Goal: Book appointment/travel/reservation

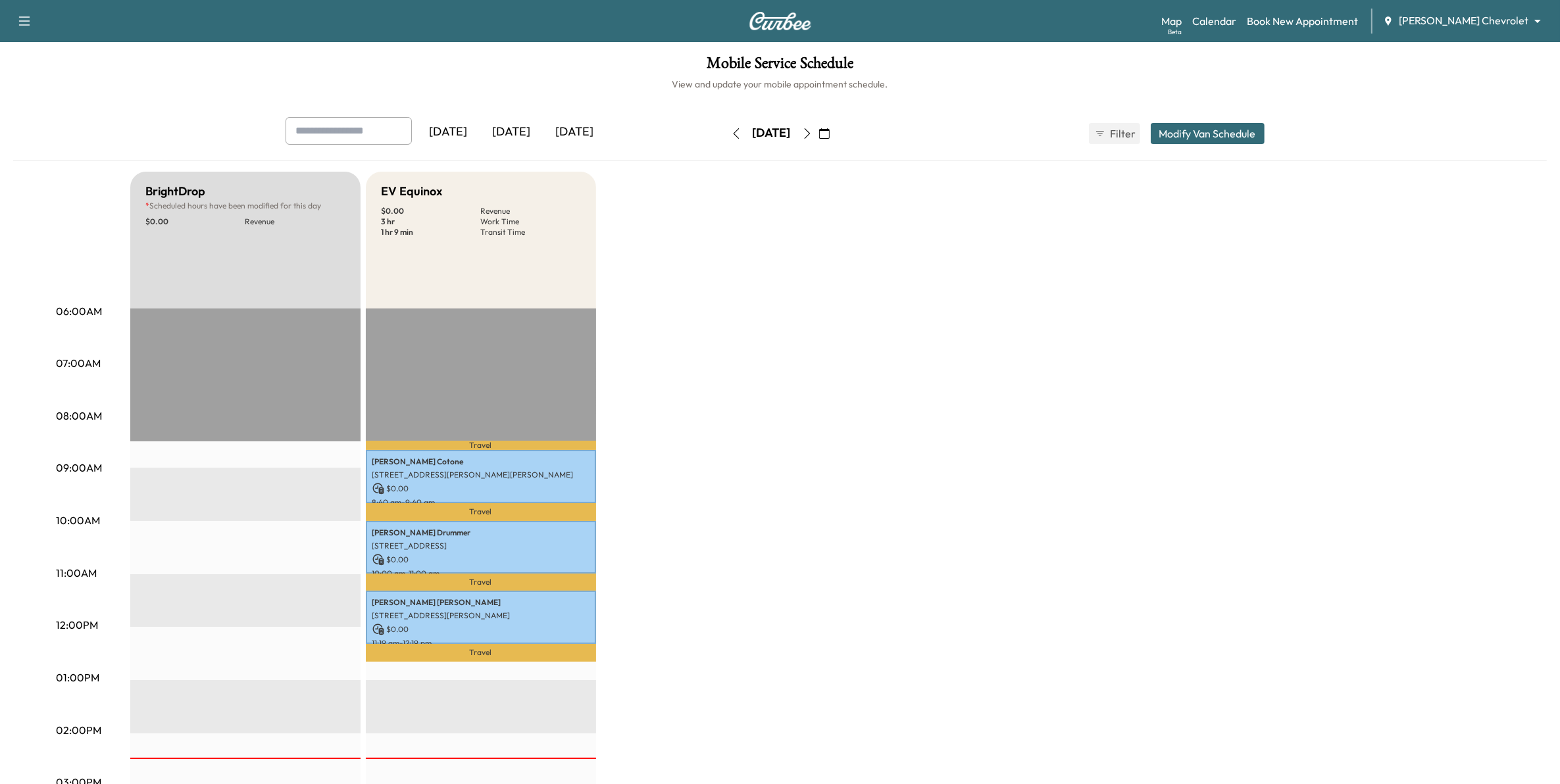
click at [829, 132] on icon "button" at bounding box center [824, 133] width 11 height 11
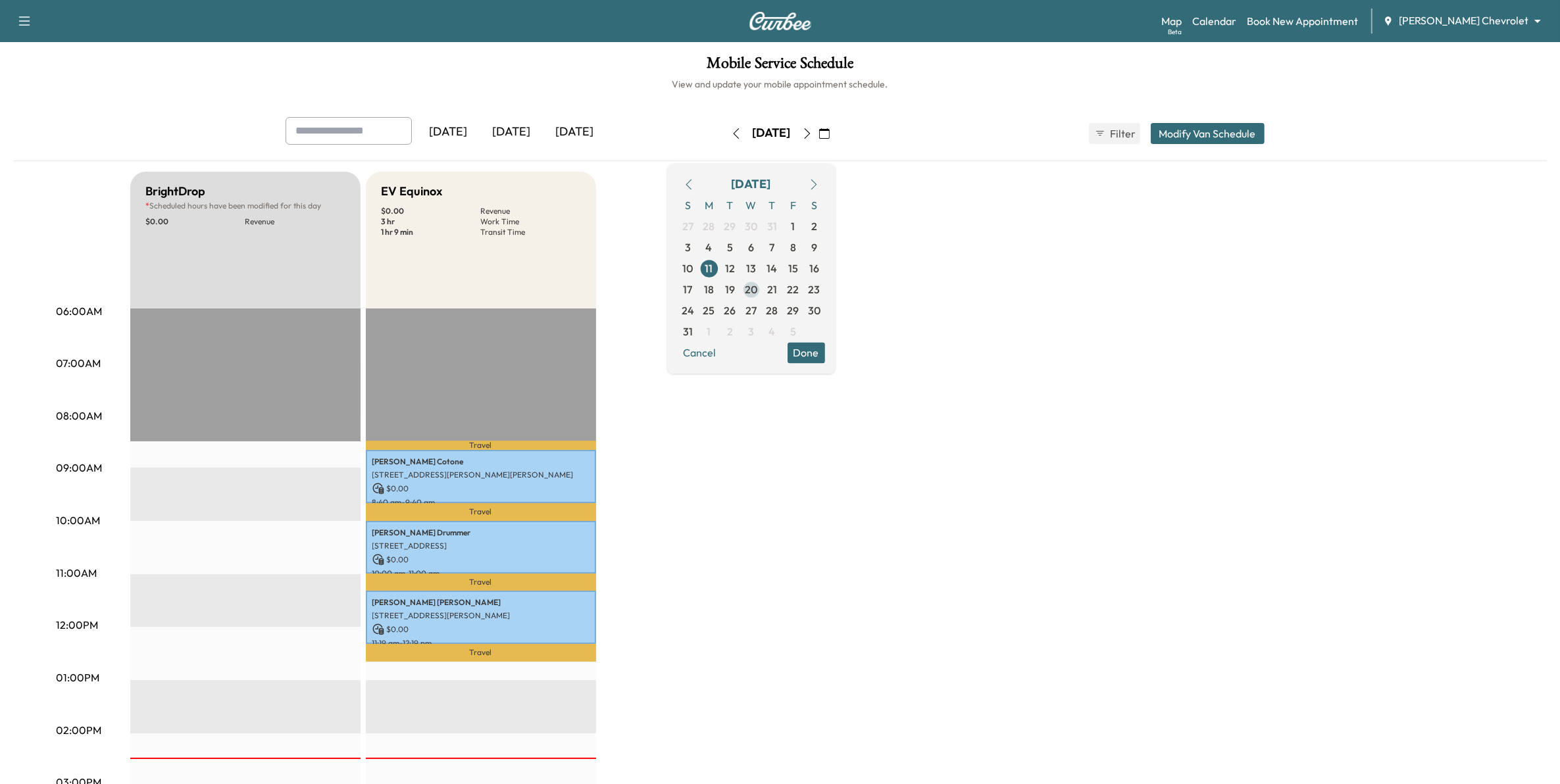
click at [758, 291] on span "20" at bounding box center [751, 289] width 12 height 16
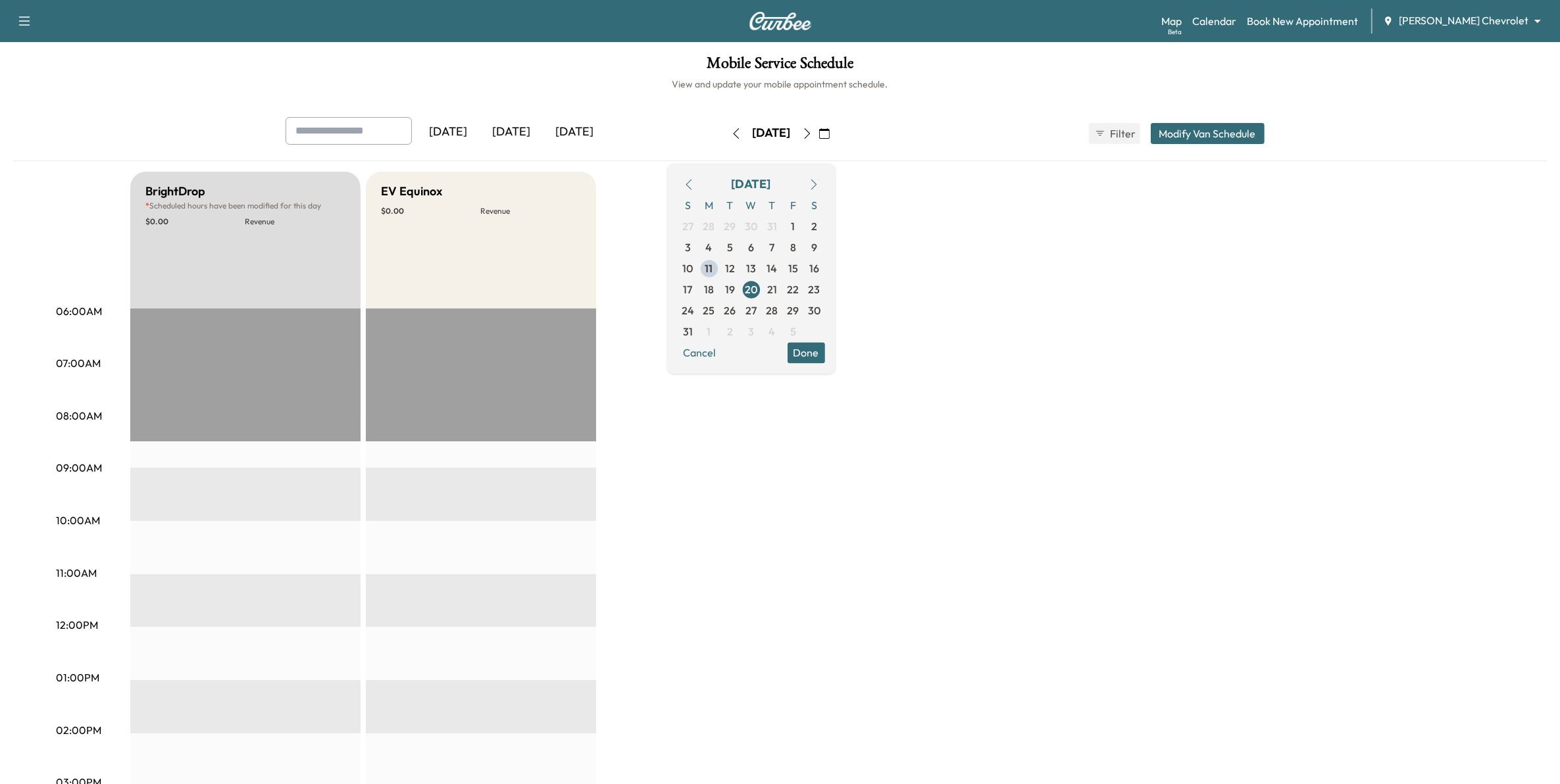
click at [836, 136] on button "button" at bounding box center [824, 134] width 22 height 21
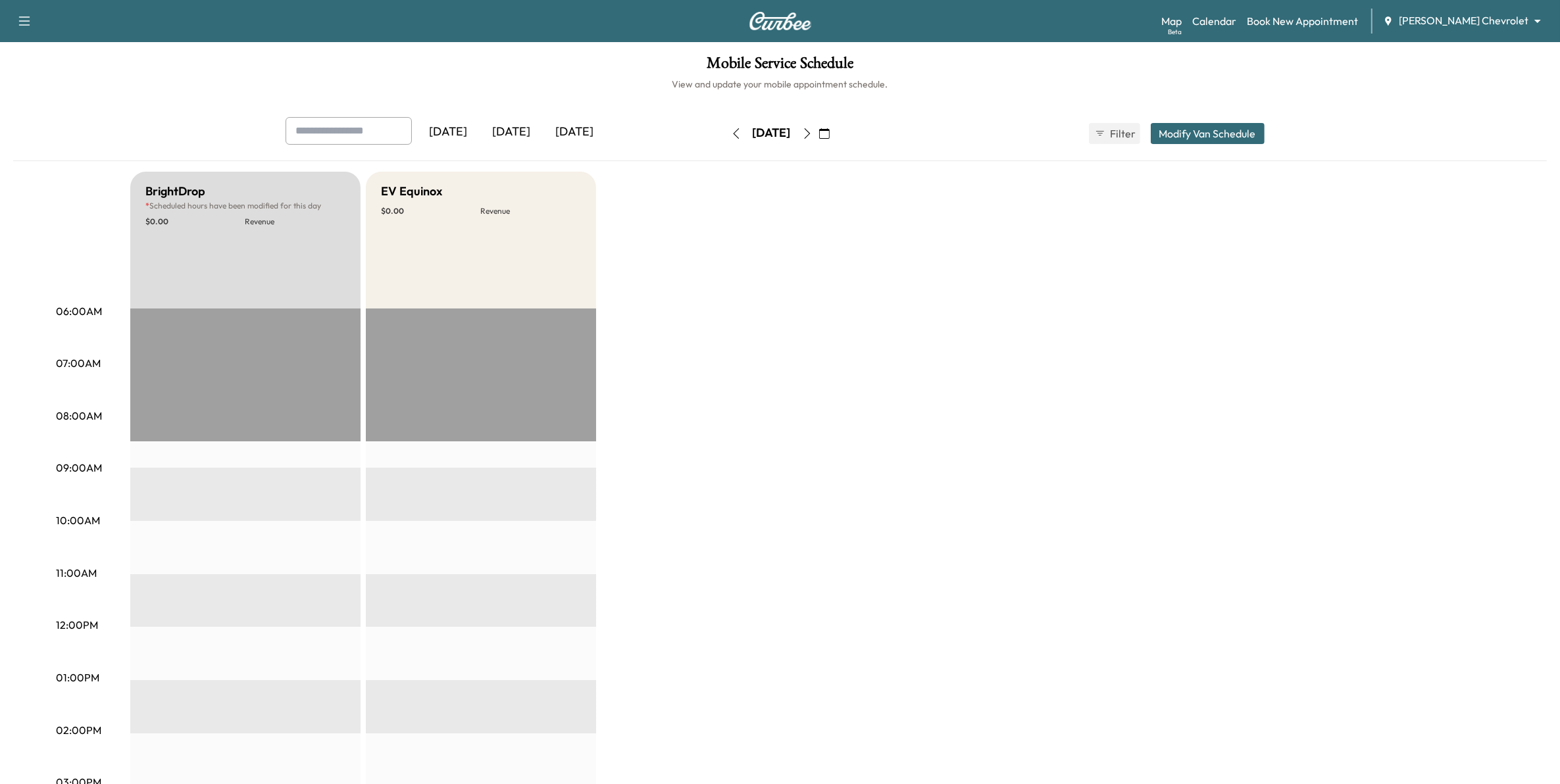
click at [836, 140] on button "button" at bounding box center [824, 134] width 22 height 21
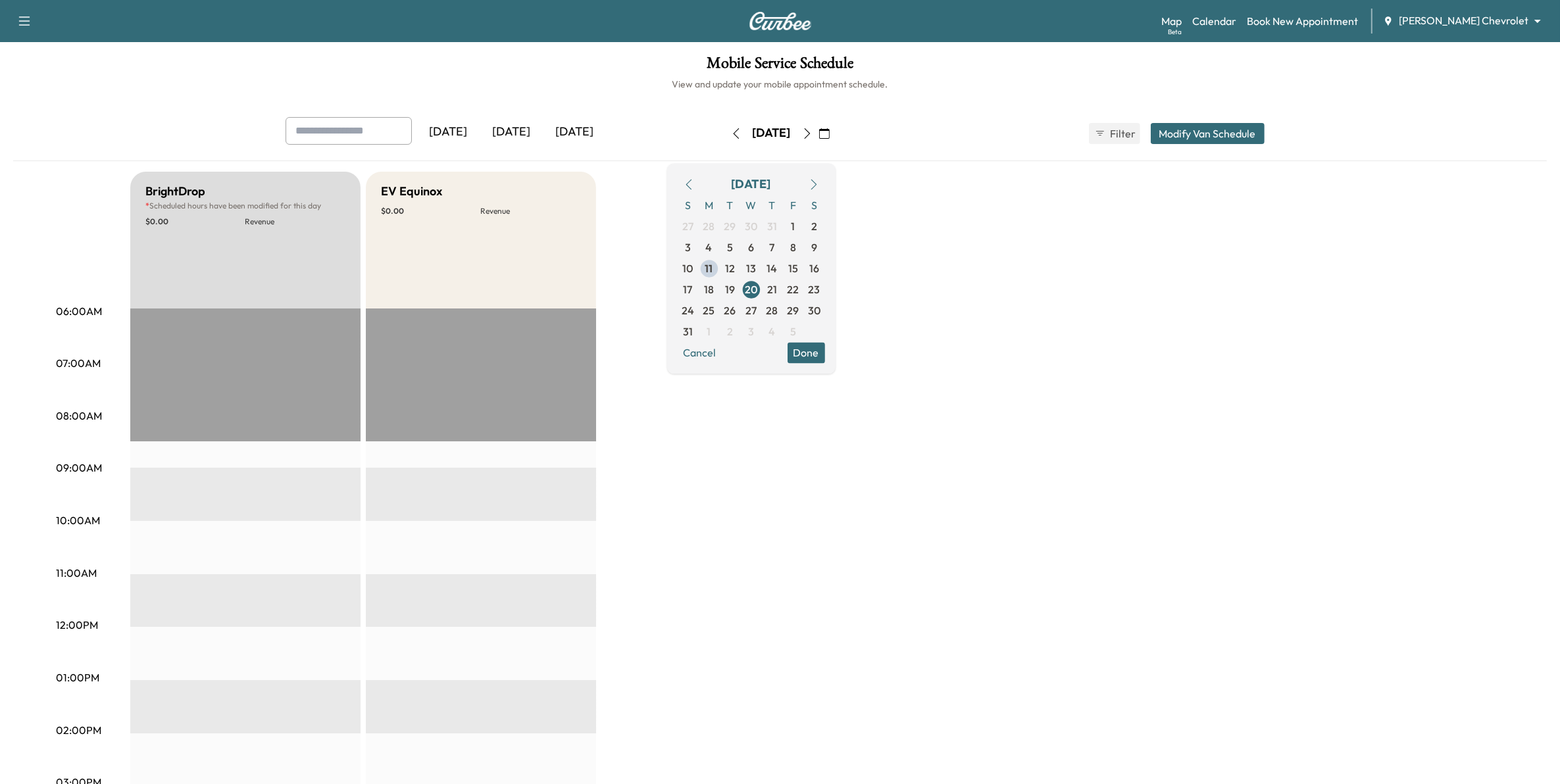
click at [948, 139] on div "[DATE] [DATE] [DATE] [DATE] August 2025 S M T W T F S 27 28 29 30 31 1 2 3 4 5 …" at bounding box center [780, 133] width 1011 height 33
click at [983, 96] on div "Mobile Service Schedule View and update your mobile appointment schedule. [DATE…" at bounding box center [780, 606] width 1560 height 1129
click at [762, 304] on span "27" at bounding box center [752, 311] width 21 height 21
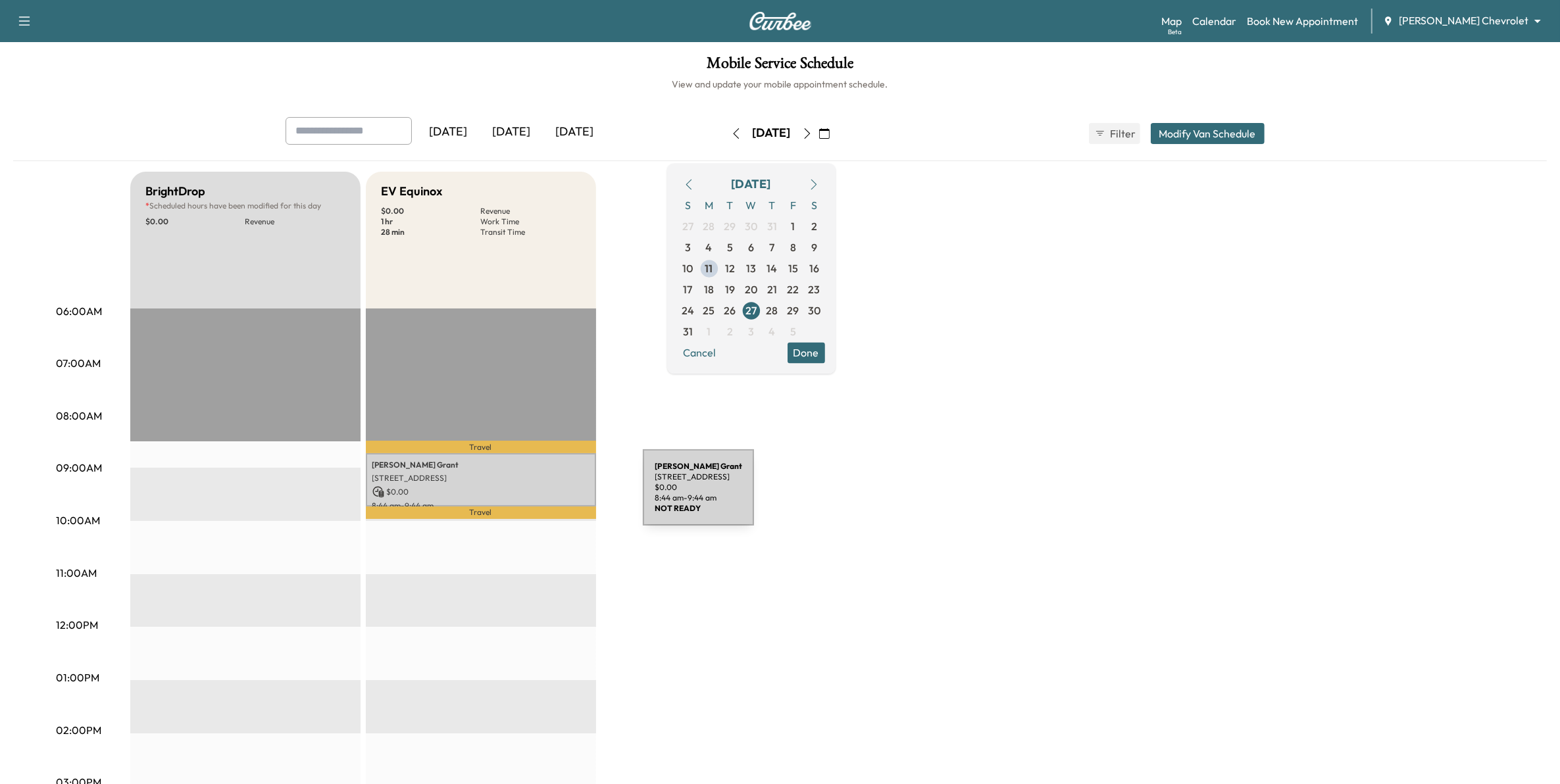
click at [544, 495] on p "$ 0.00" at bounding box center [480, 491] width 217 height 11
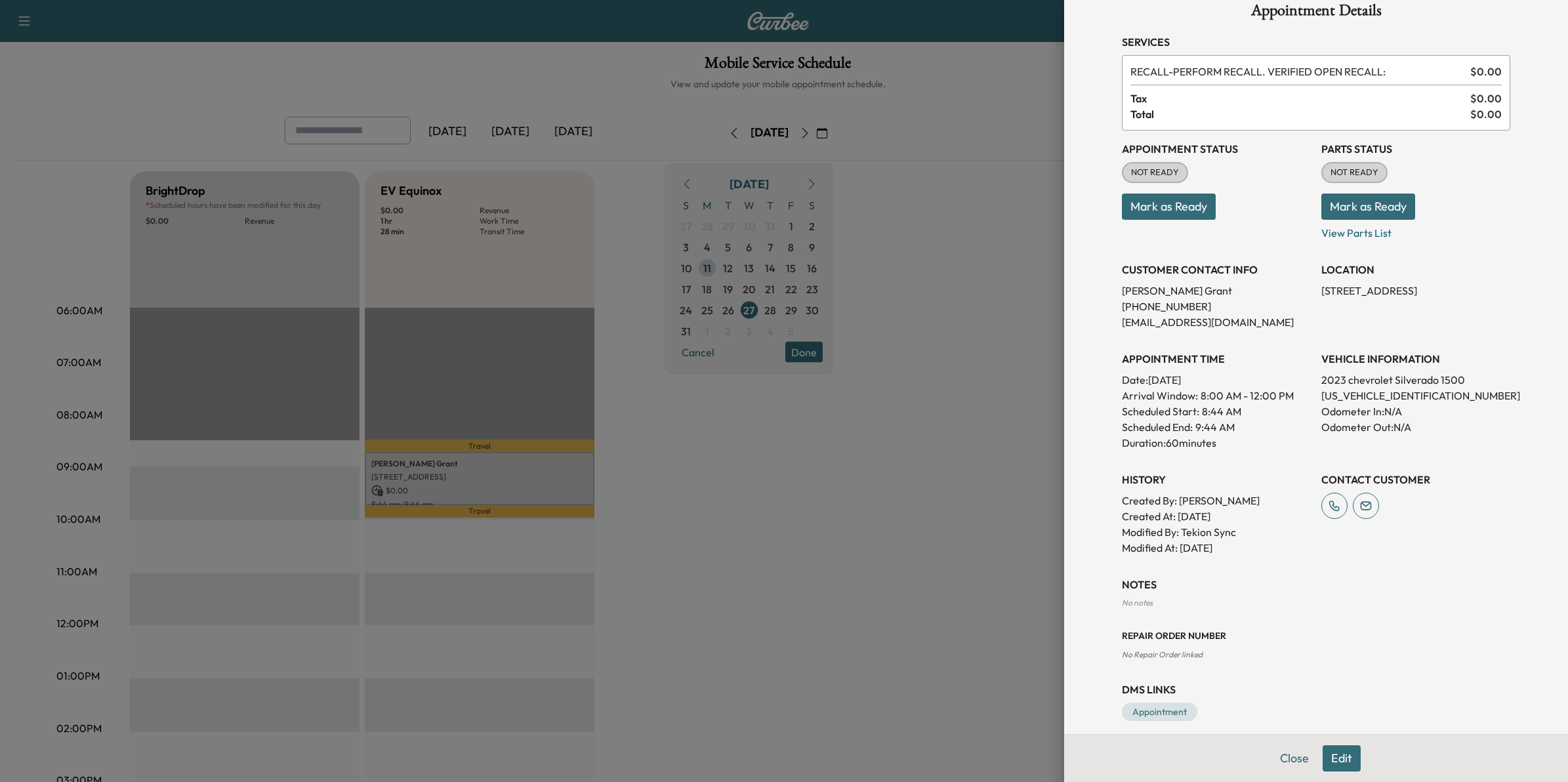
scroll to position [37, 0]
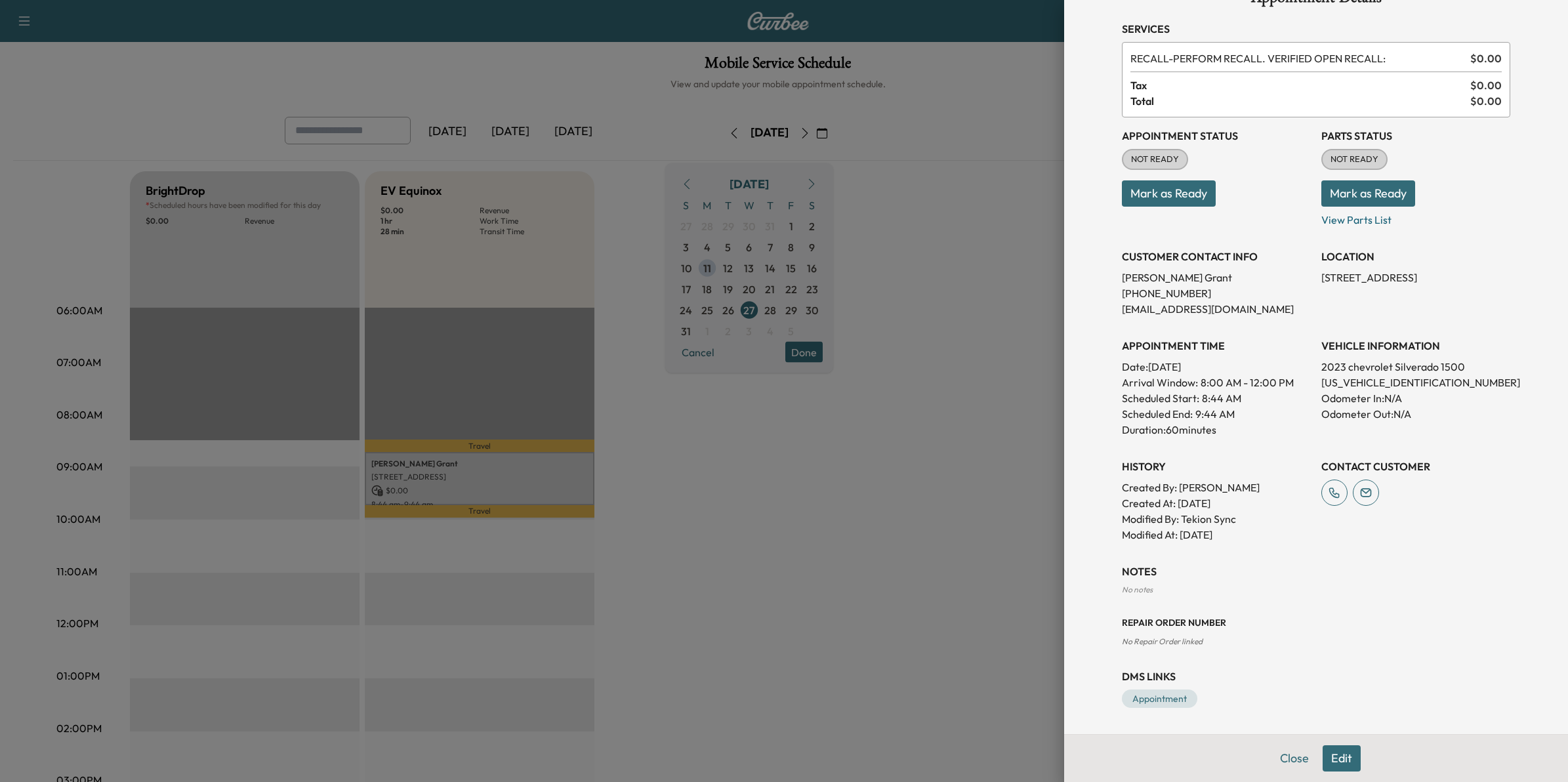
click at [1325, 764] on button "Edit" at bounding box center [1342, 758] width 38 height 27
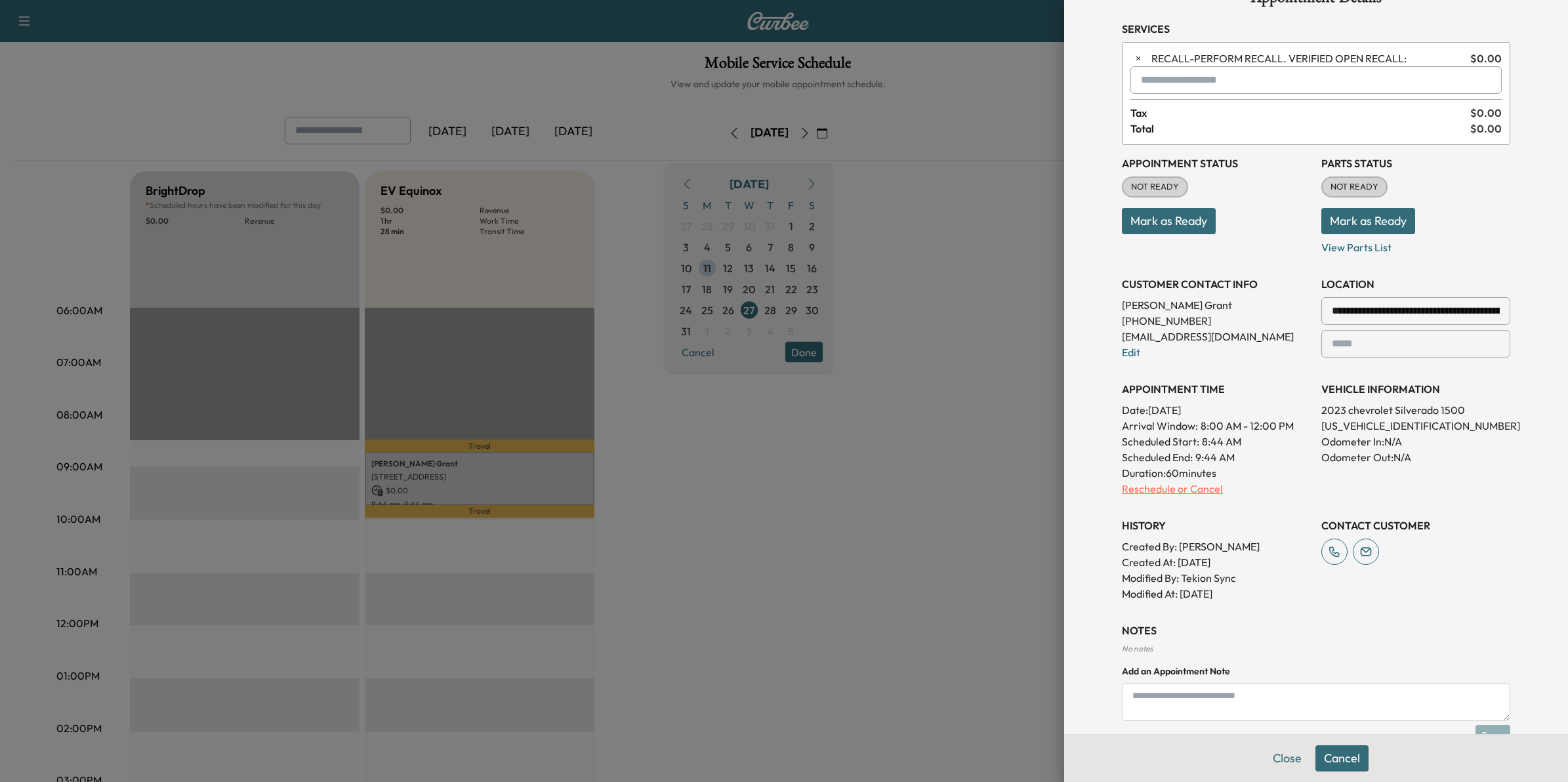
click at [1168, 484] on p "Reschedule or Cancel" at bounding box center [1216, 488] width 189 height 16
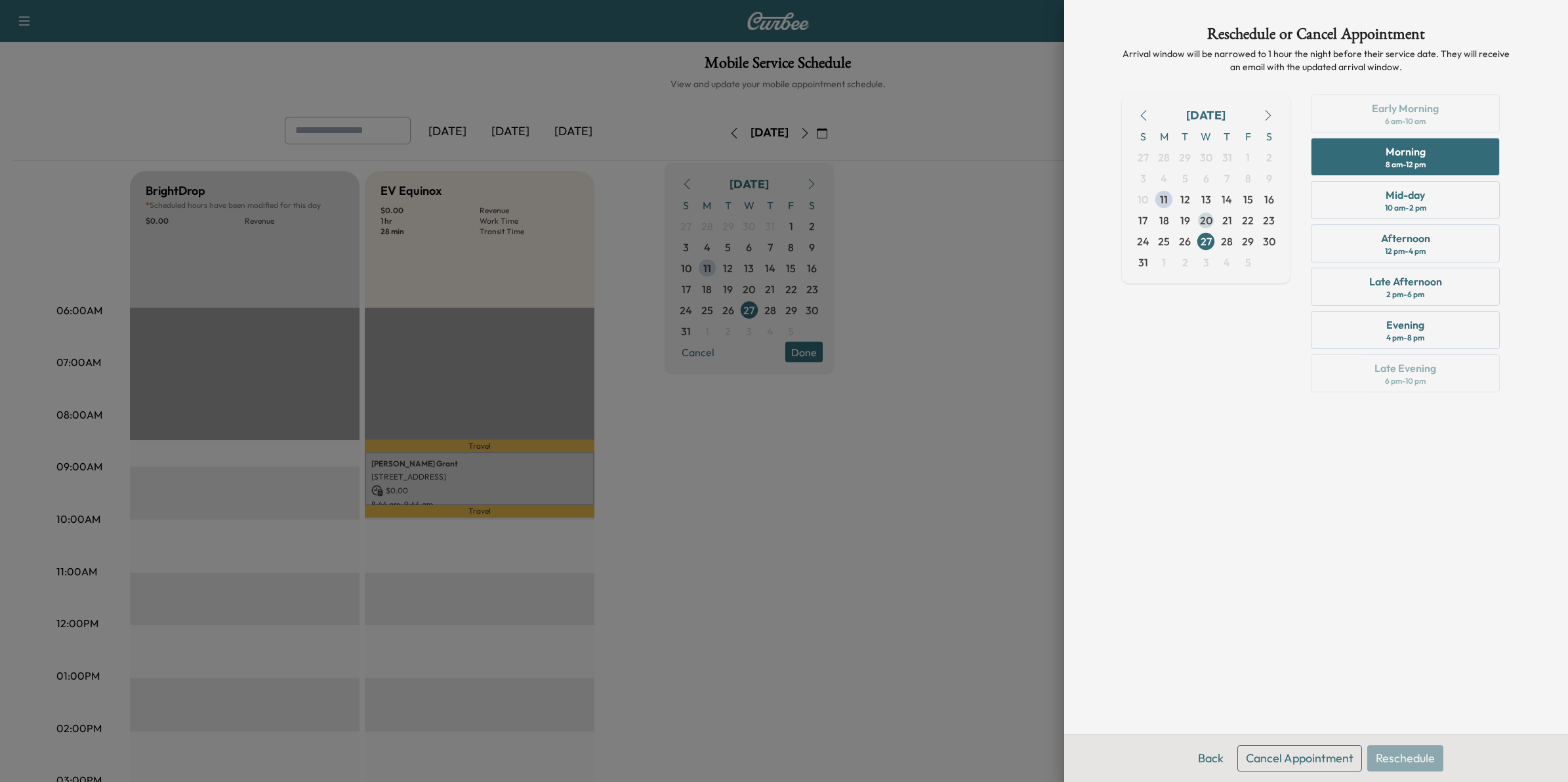
click at [1207, 218] on span "20" at bounding box center [1206, 220] width 12 height 16
click at [1442, 196] on div "Mid-day 10 am - 2 pm" at bounding box center [1405, 200] width 189 height 38
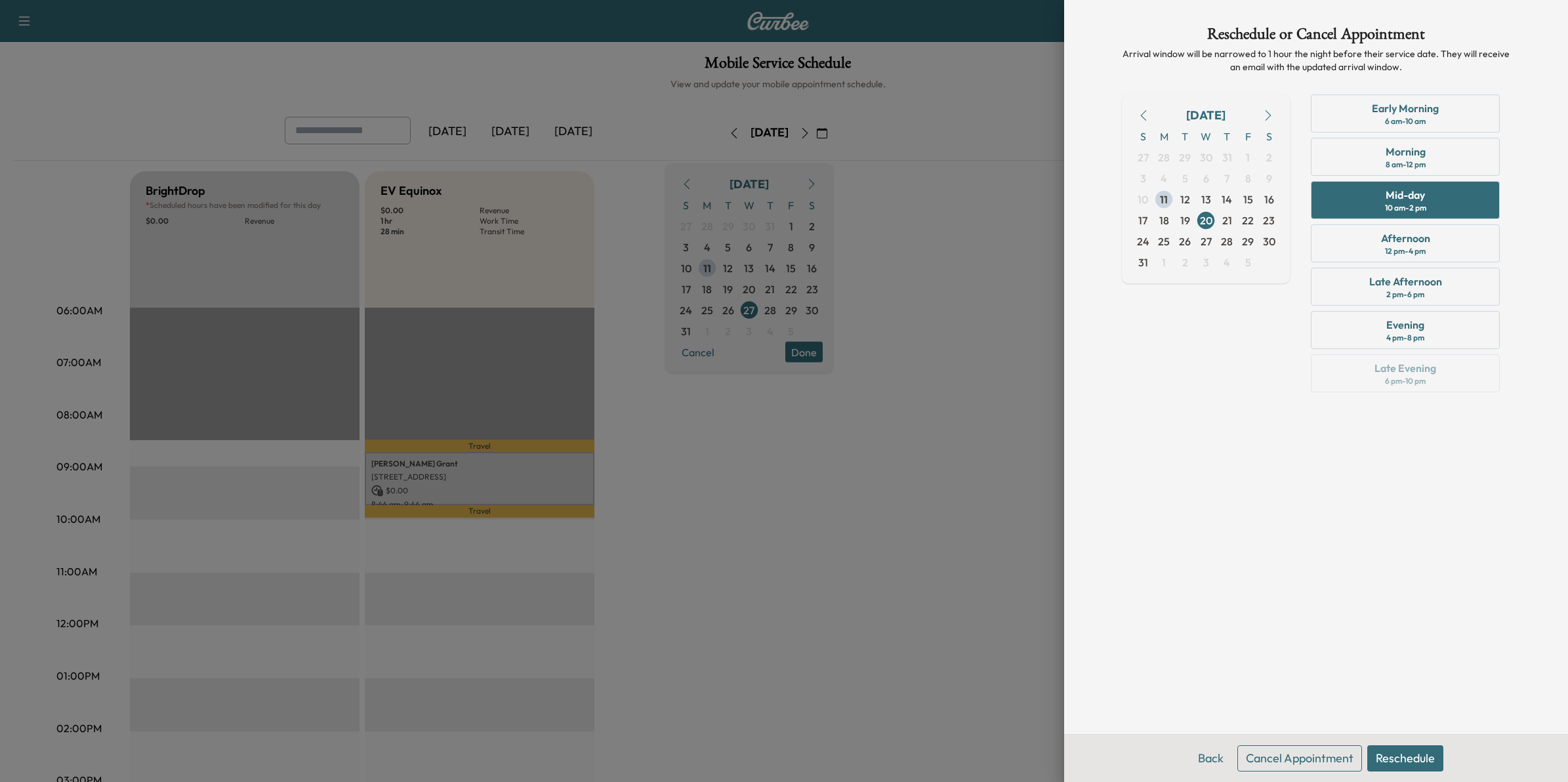
click at [1415, 761] on button "Reschedule" at bounding box center [1405, 758] width 76 height 27
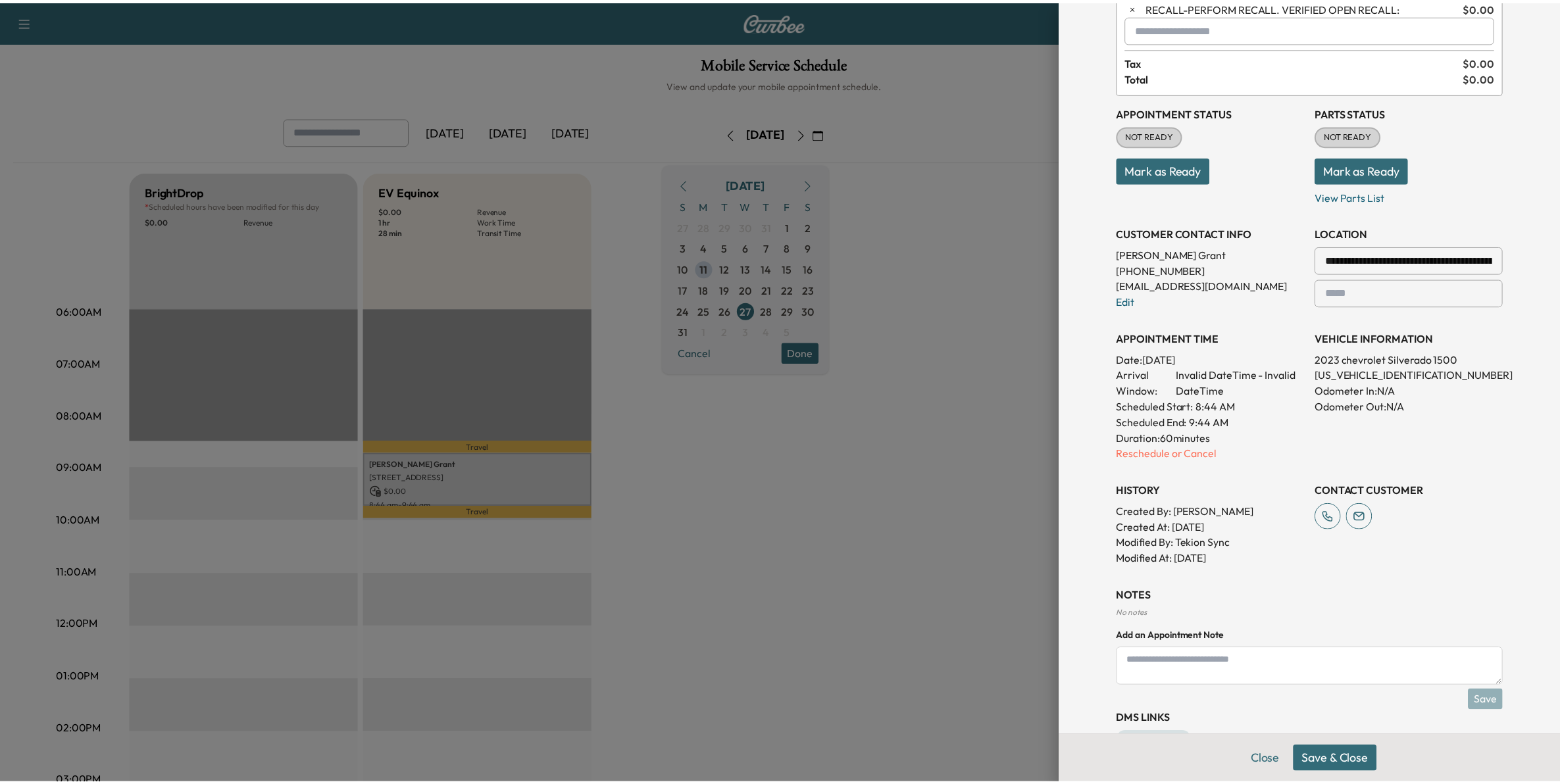
scroll to position [48, 0]
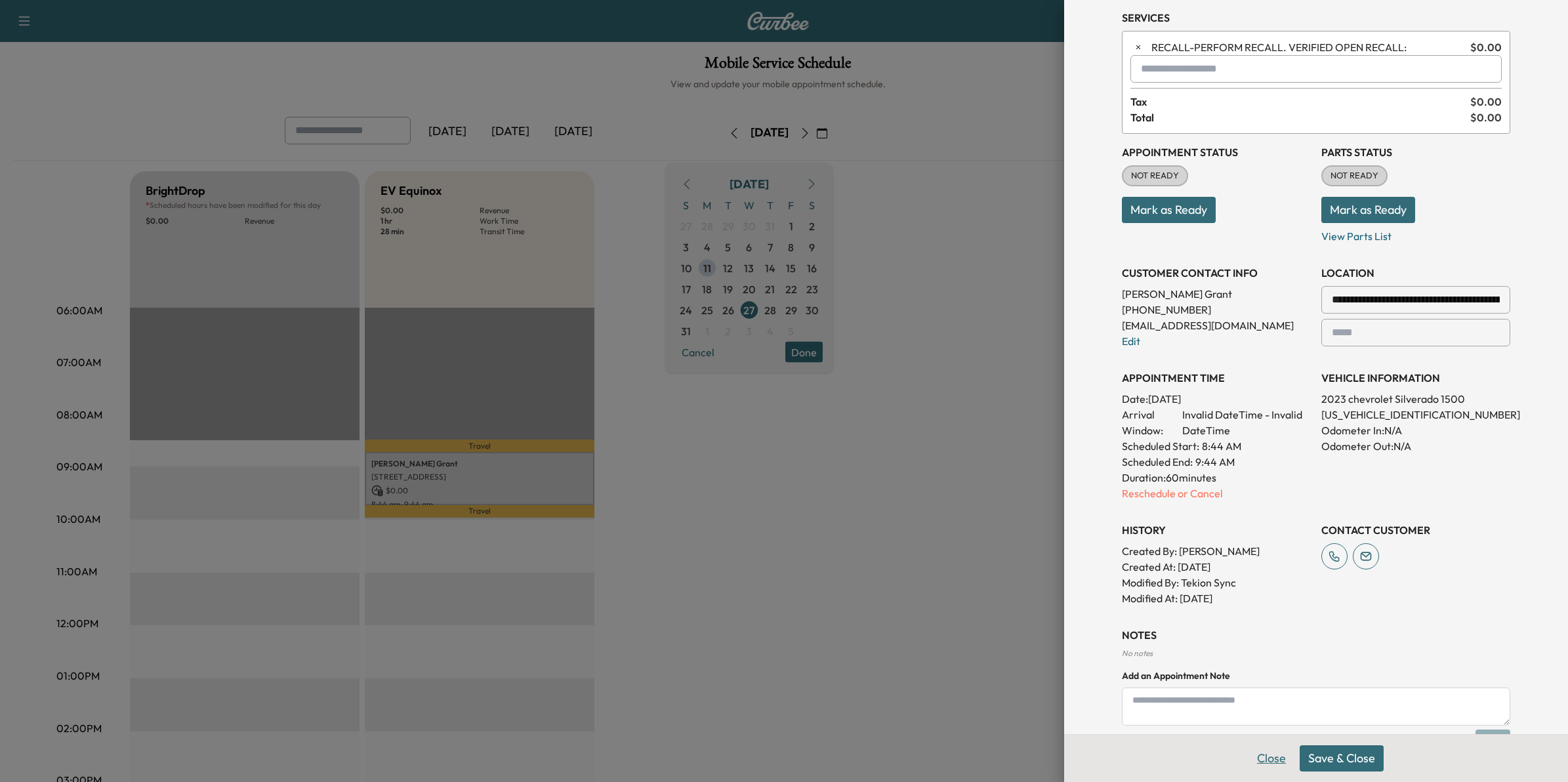
click at [1301, 747] on button "Save & Close" at bounding box center [1342, 758] width 84 height 27
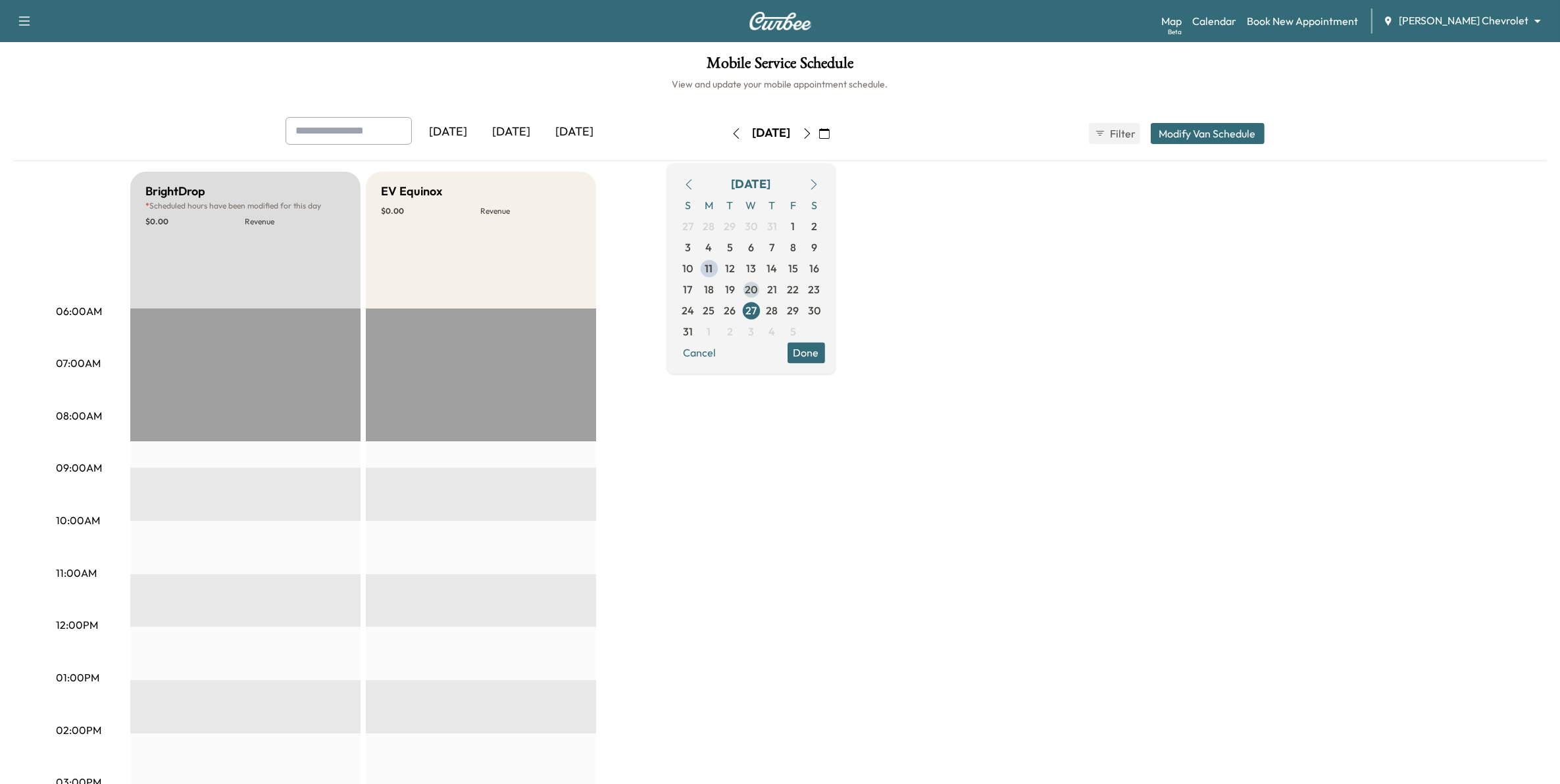
click at [758, 290] on span "20" at bounding box center [751, 289] width 12 height 16
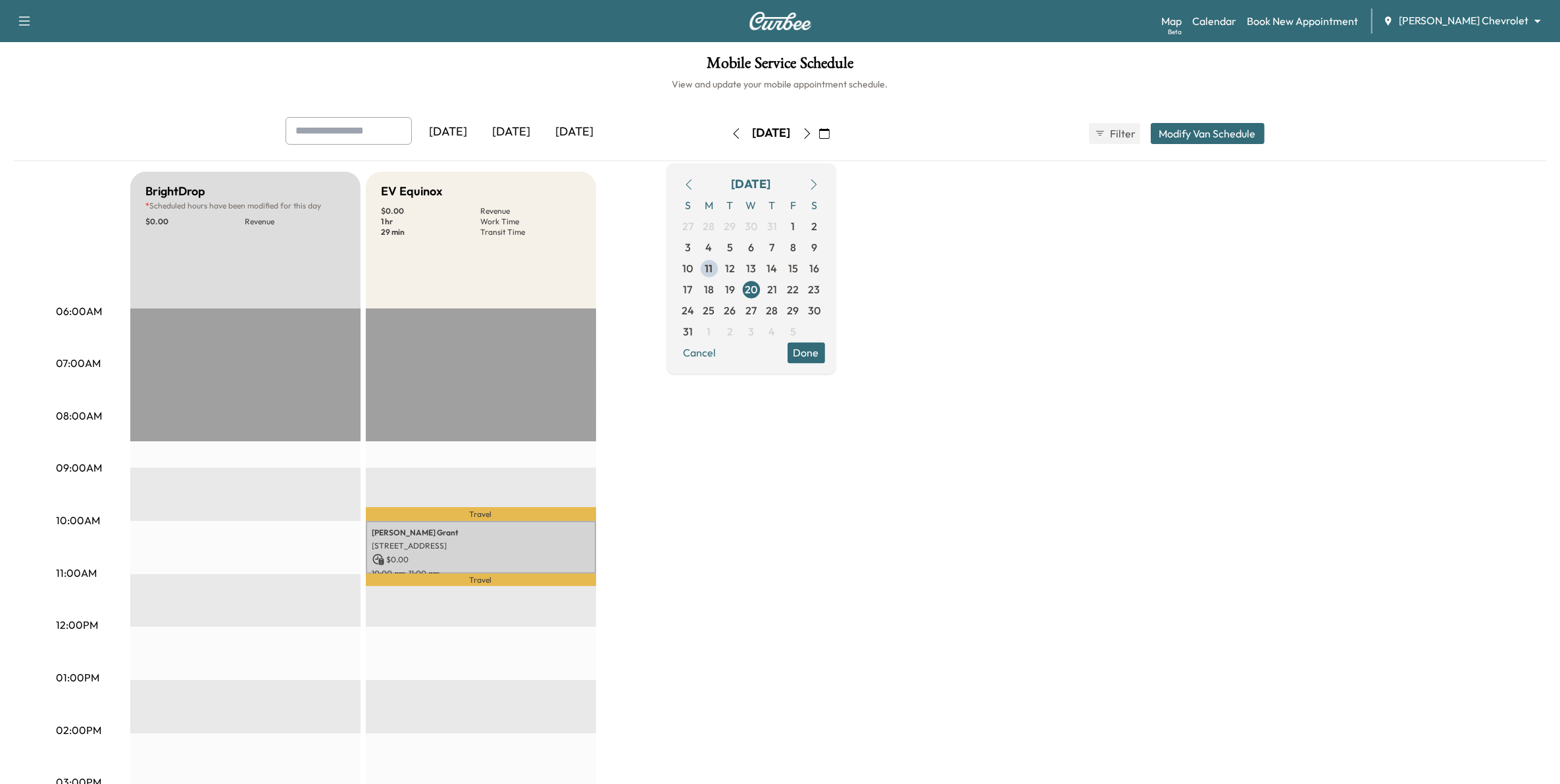
click at [825, 346] on button "Done" at bounding box center [805, 353] width 37 height 21
